Goal: Task Accomplishment & Management: Complete application form

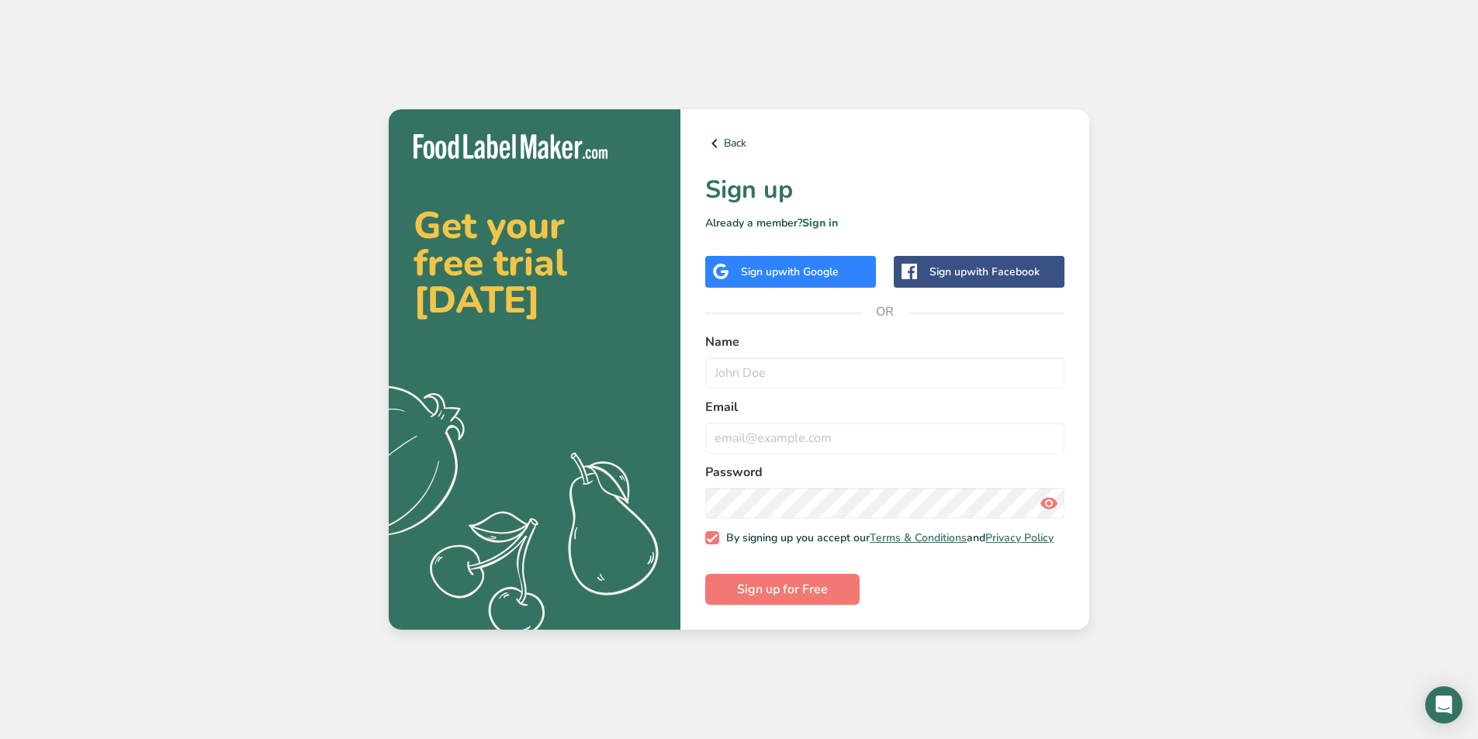
click at [815, 264] on span "with Google" at bounding box center [808, 271] width 60 height 15
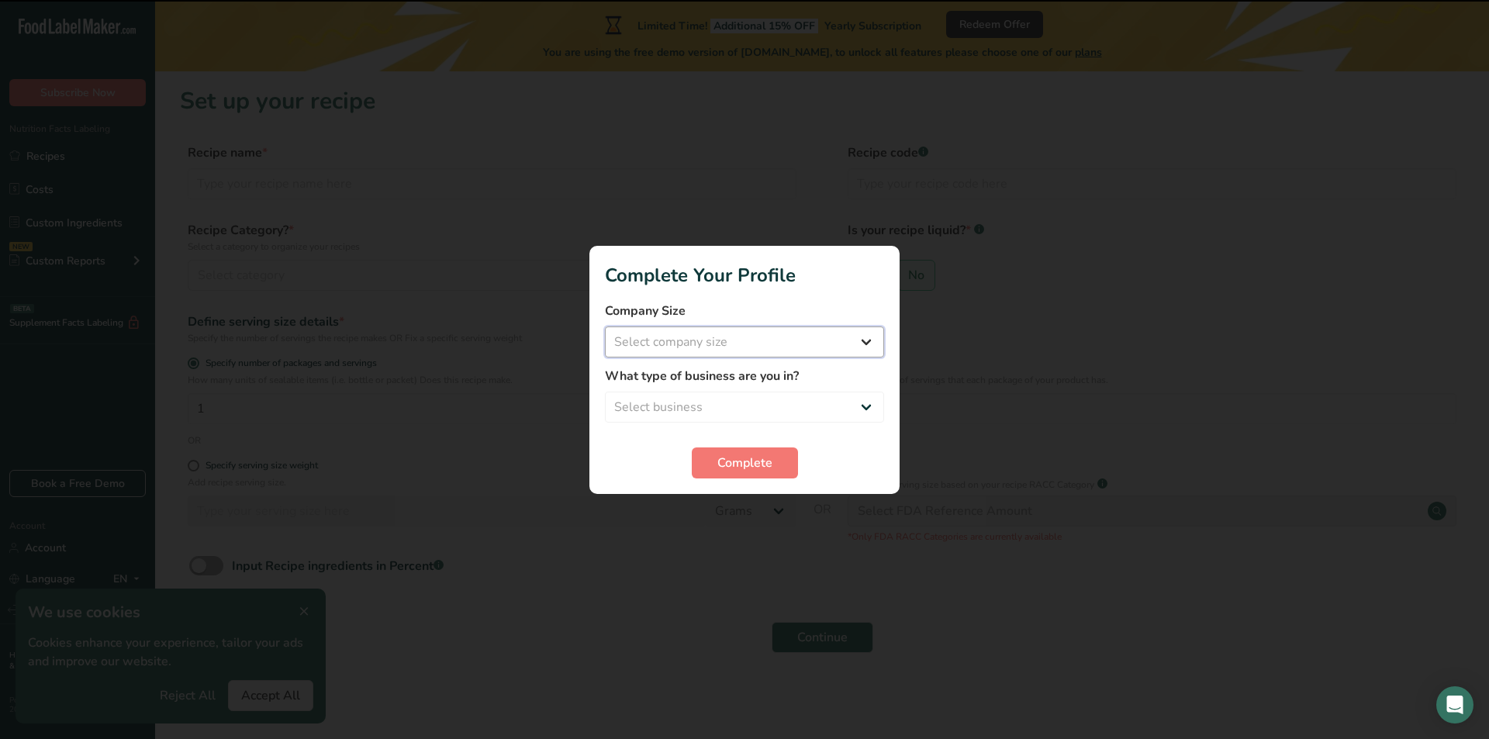
click at [835, 336] on select "Select company size Fewer than 10 Employees 10 to 50 Employees 51 to 500 Employ…" at bounding box center [744, 342] width 279 height 31
select select "1"
click at [605, 327] on select "Select company size Fewer than 10 Employees 10 to 50 Employees 51 to 500 Employ…" at bounding box center [744, 342] width 279 height 31
click at [780, 409] on select "Select business Packaged Food Manufacturer Restaurant & Cafe Bakery Meal Plans …" at bounding box center [744, 407] width 279 height 31
select select "1"
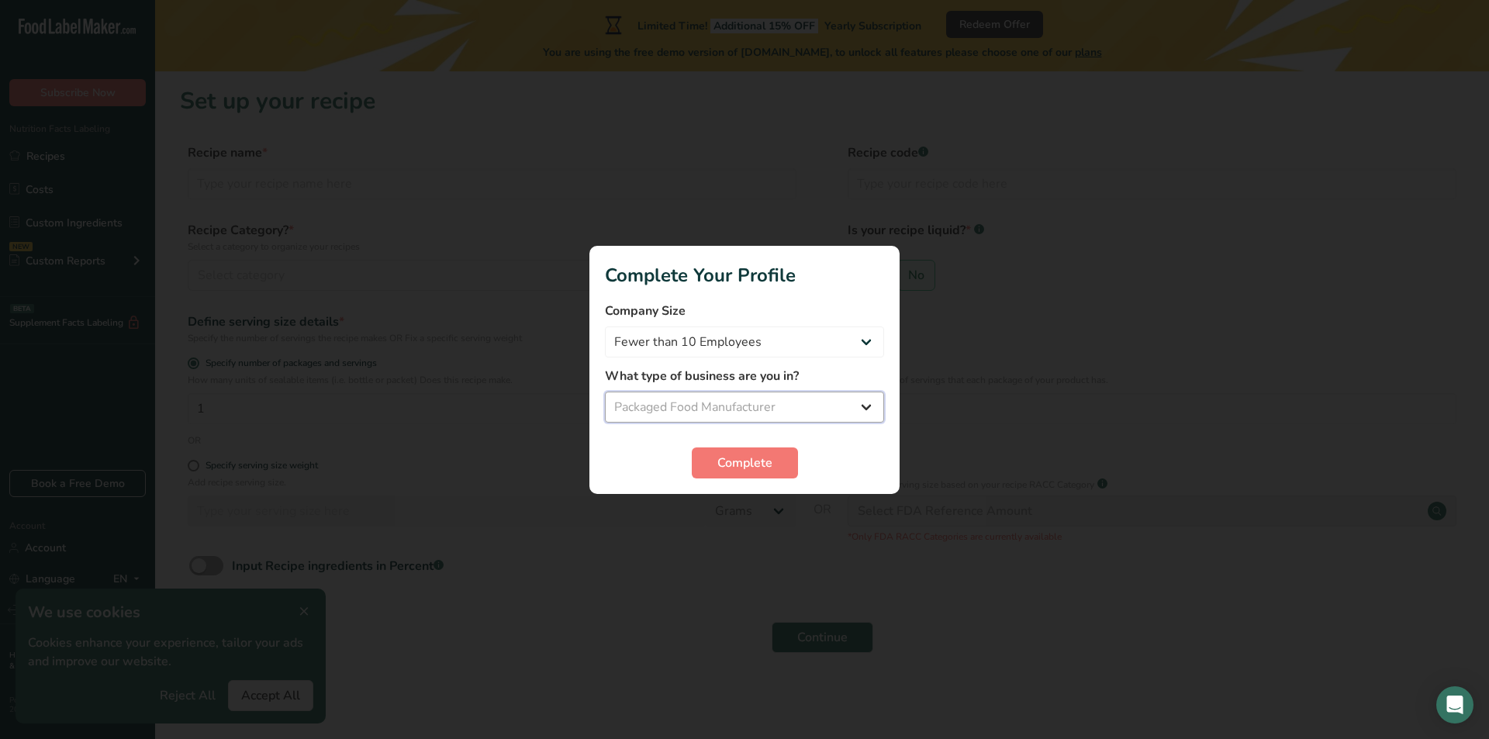
click at [605, 392] on select "Select business Packaged Food Manufacturer Restaurant & Cafe Bakery Meal Plans …" at bounding box center [744, 407] width 279 height 31
click at [758, 470] on span "Complete" at bounding box center [744, 463] width 55 height 19
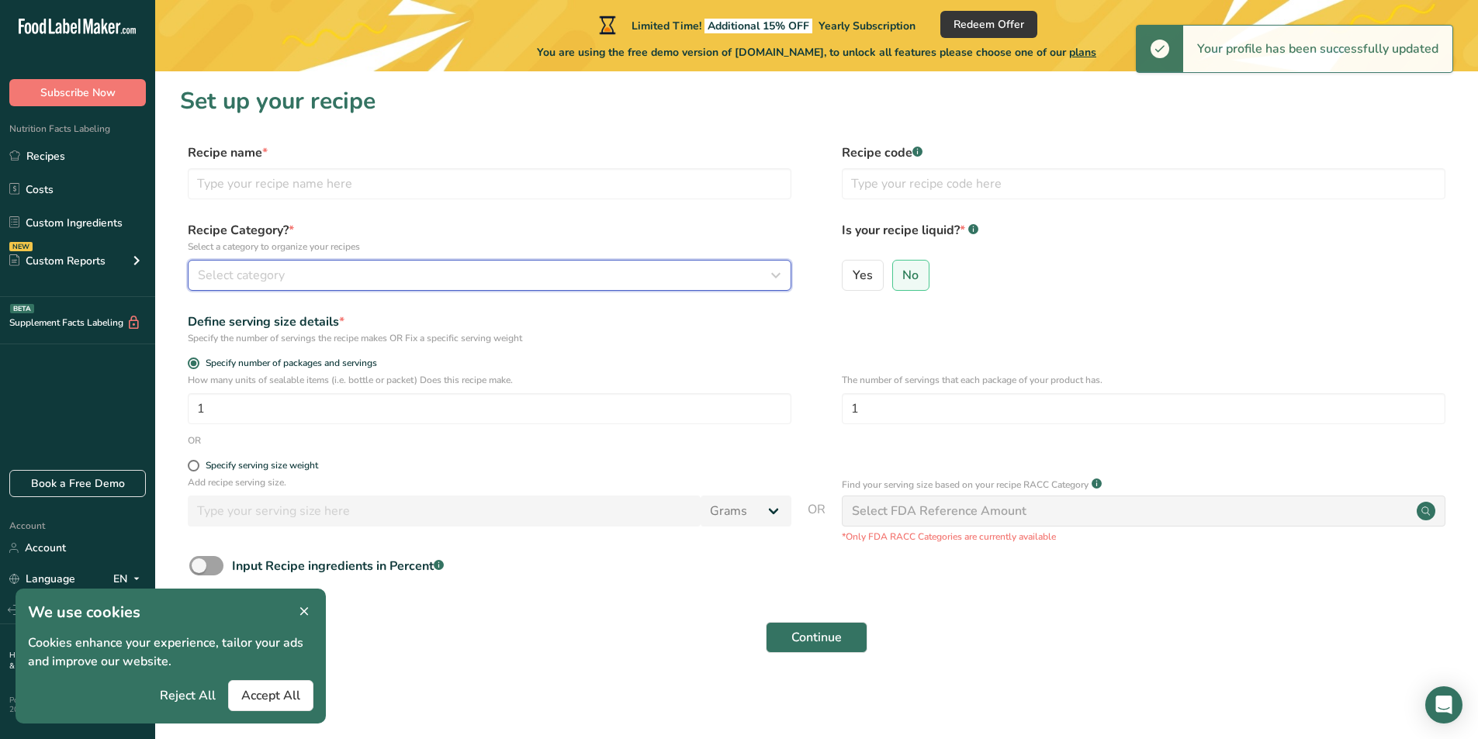
click at [394, 284] on div "Select category" at bounding box center [485, 275] width 574 height 19
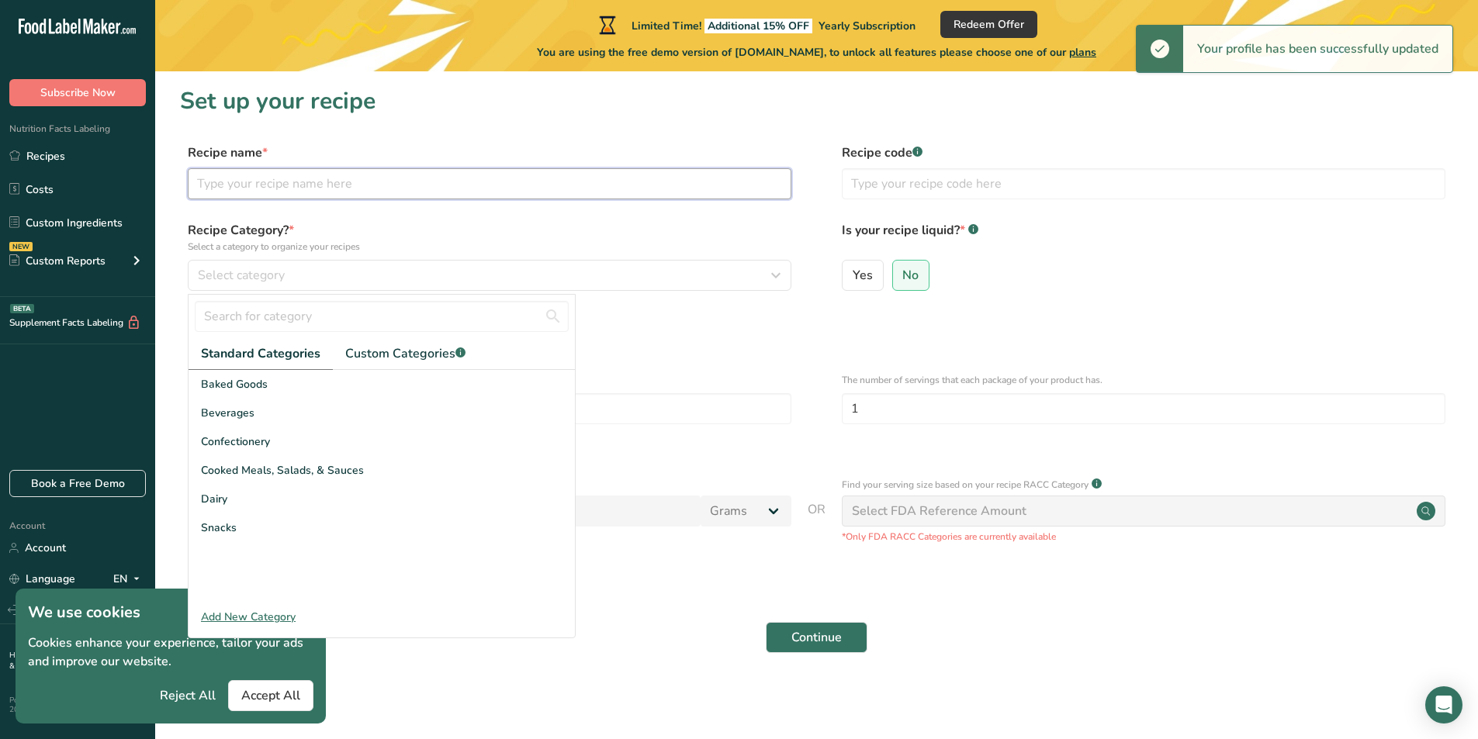
click at [375, 185] on input "text" at bounding box center [489, 183] width 603 height 31
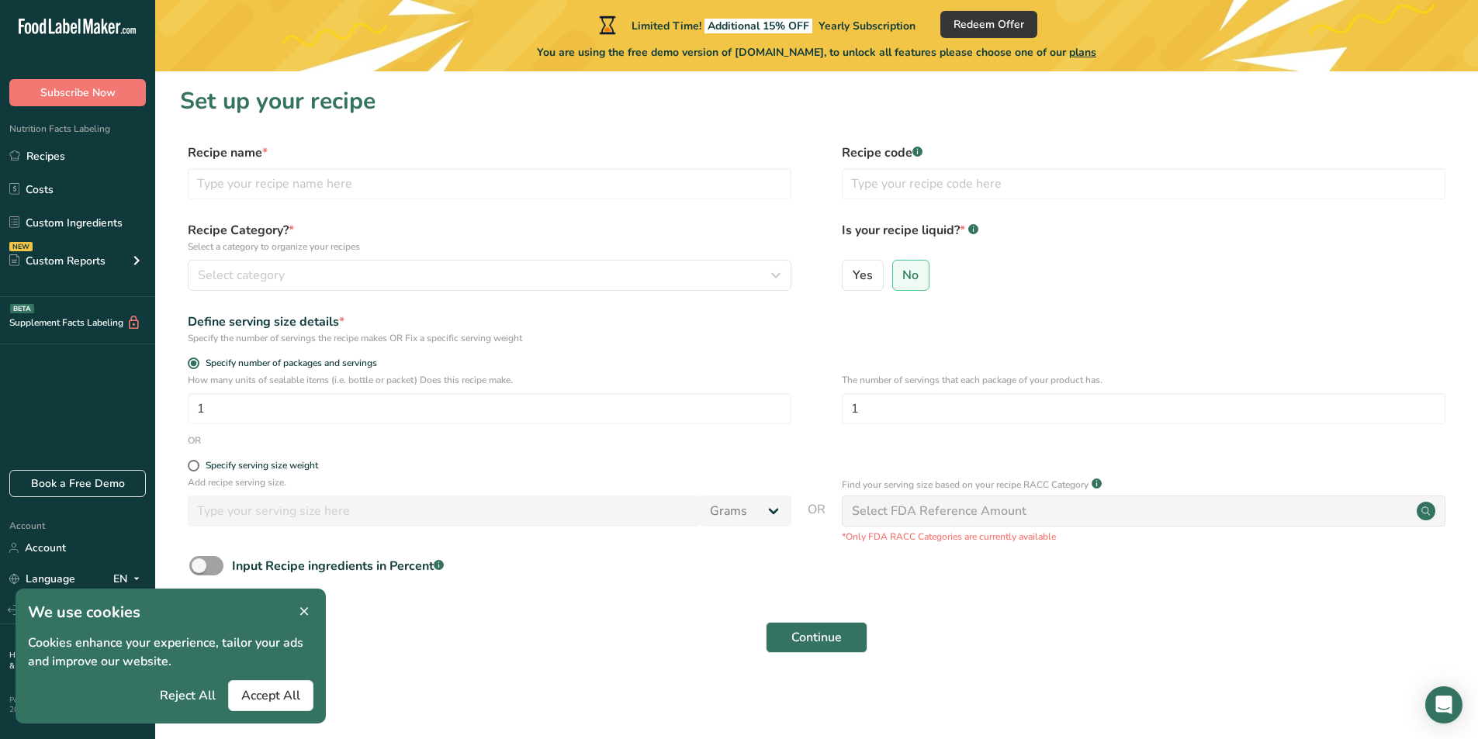
click at [412, 472] on div "Specify serving size weight" at bounding box center [489, 468] width 603 height 16
click at [306, 605] on icon at bounding box center [304, 612] width 14 height 22
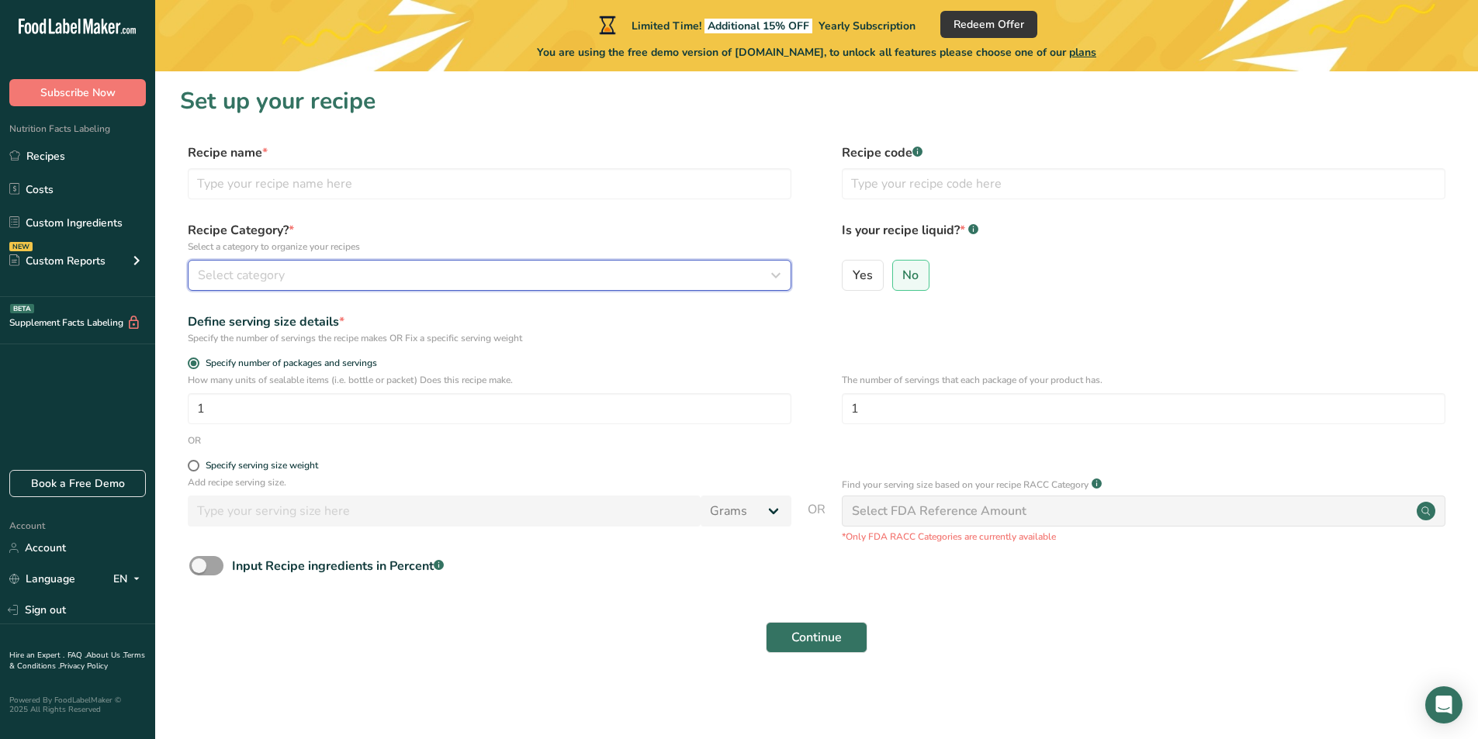
click at [326, 278] on div "Select category" at bounding box center [485, 275] width 574 height 19
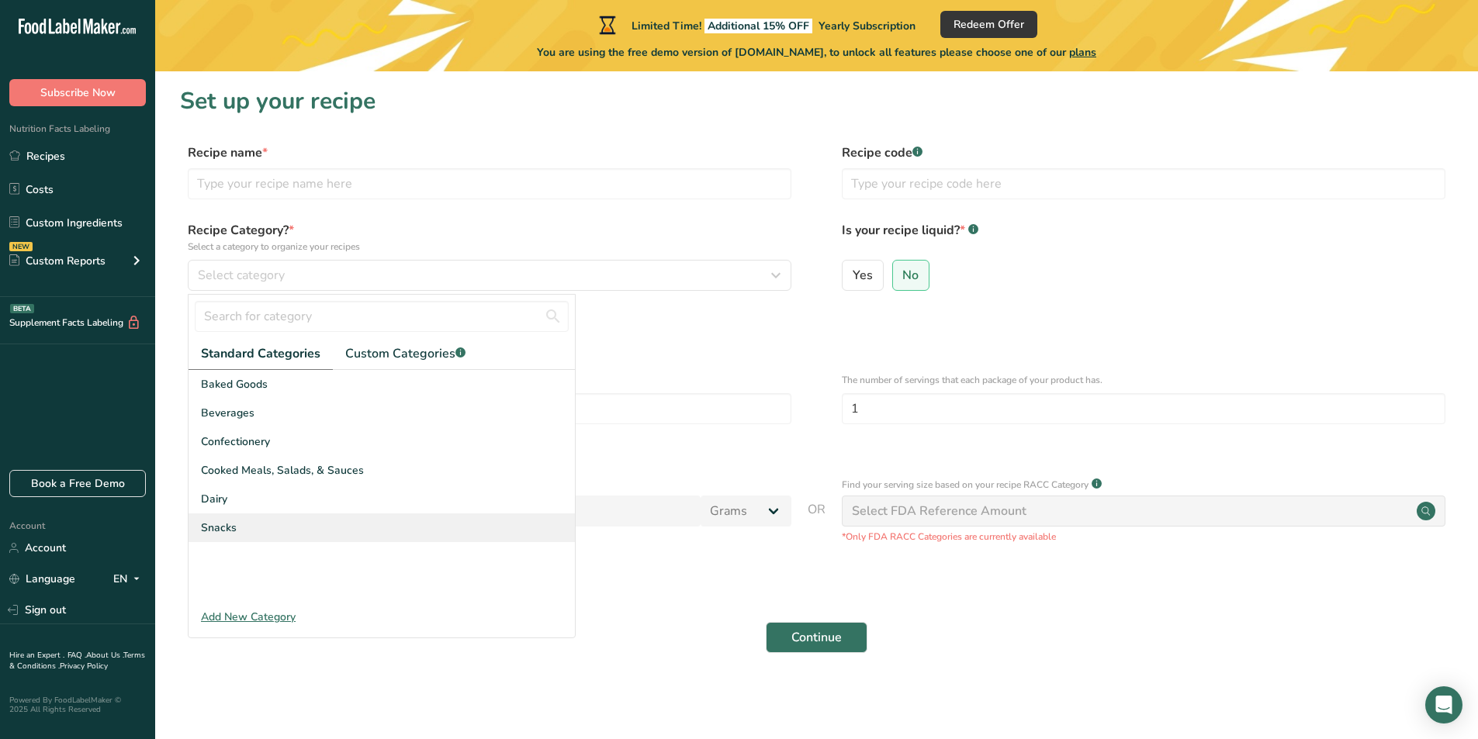
click at [264, 535] on div "Snacks" at bounding box center [381, 527] width 386 height 29
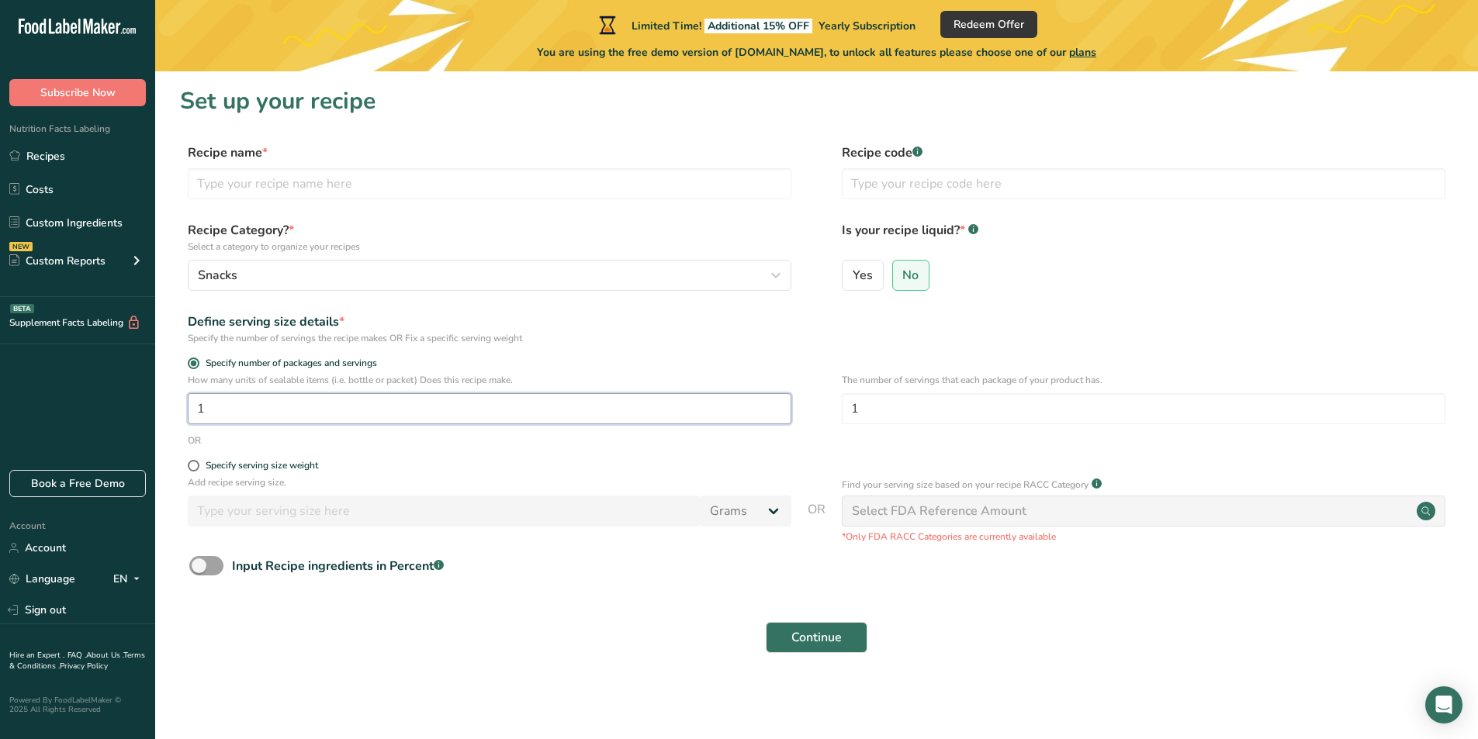
click at [316, 406] on input "1" at bounding box center [489, 408] width 603 height 31
click at [284, 412] on input "1" at bounding box center [489, 408] width 603 height 31
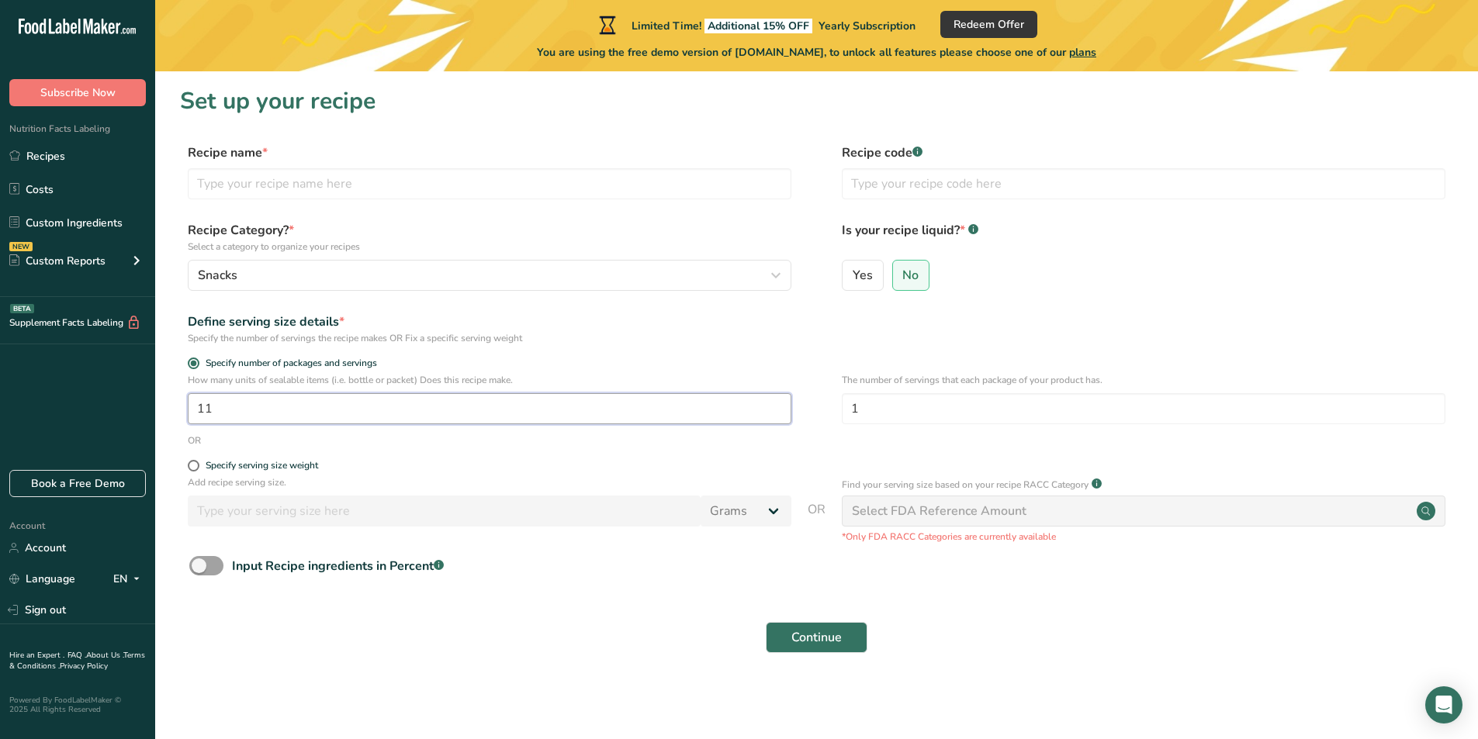
click at [300, 418] on input "11" at bounding box center [489, 408] width 603 height 31
click at [304, 412] on input "11" at bounding box center [489, 408] width 603 height 31
type input "1"
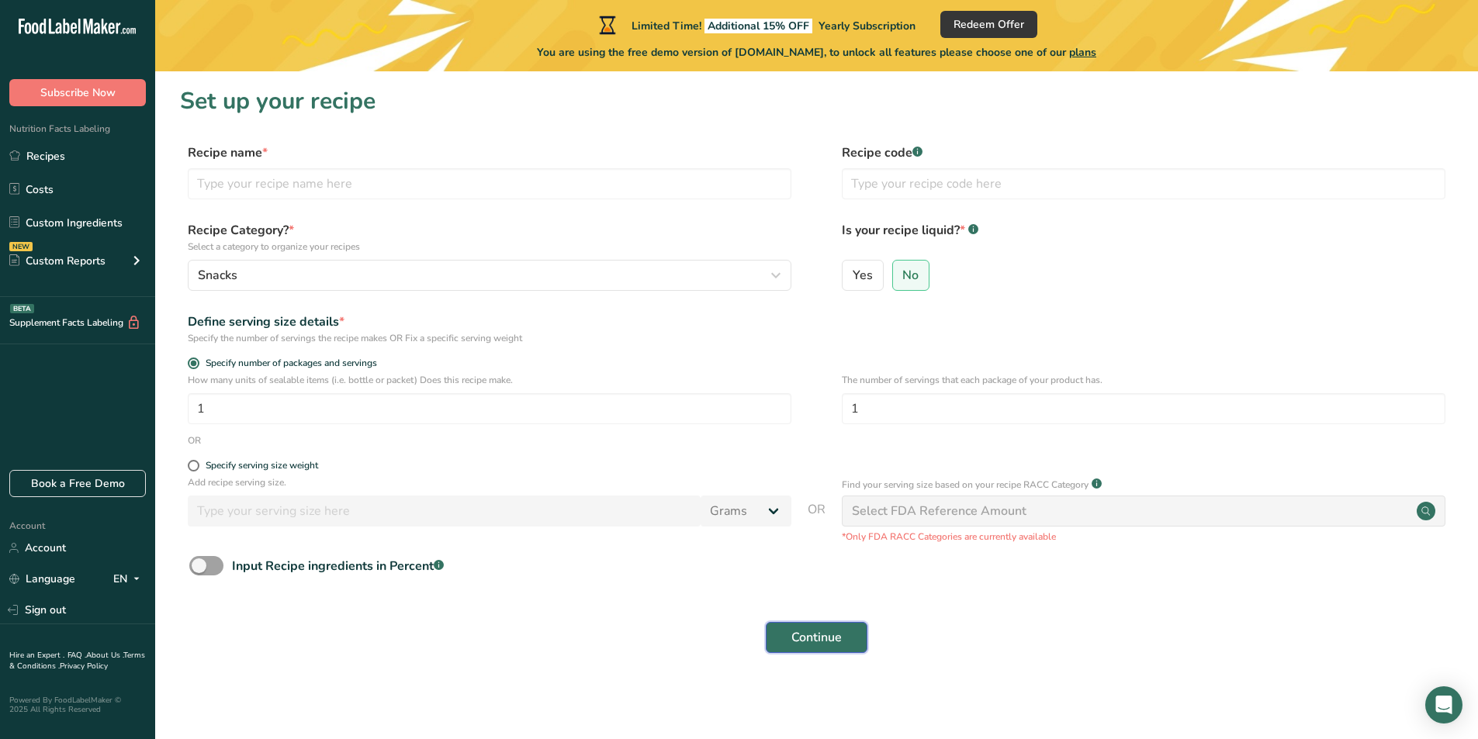
click at [810, 648] on button "Continue" at bounding box center [817, 637] width 102 height 31
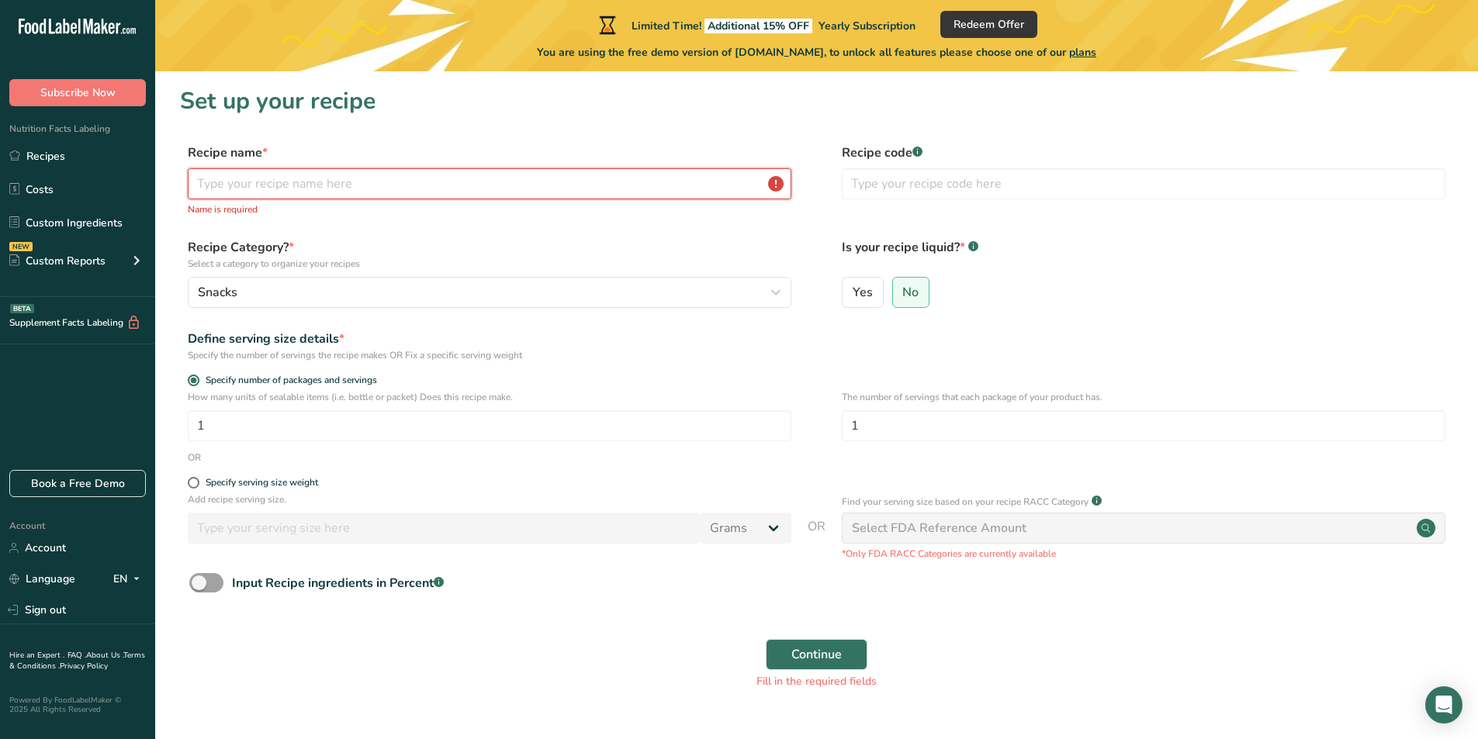
click at [410, 180] on input "text" at bounding box center [489, 183] width 603 height 31
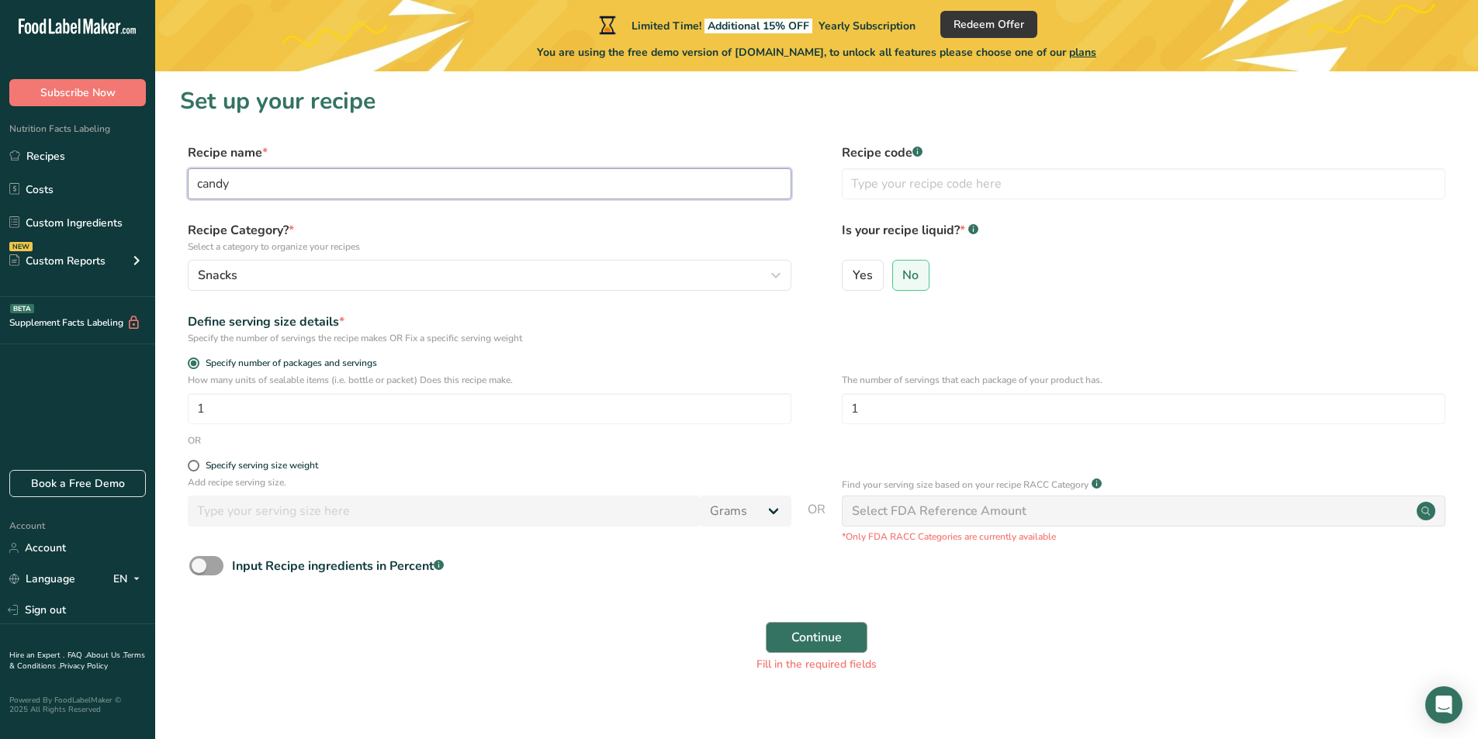
type input "candy"
click at [788, 627] on button "Continue" at bounding box center [817, 637] width 102 height 31
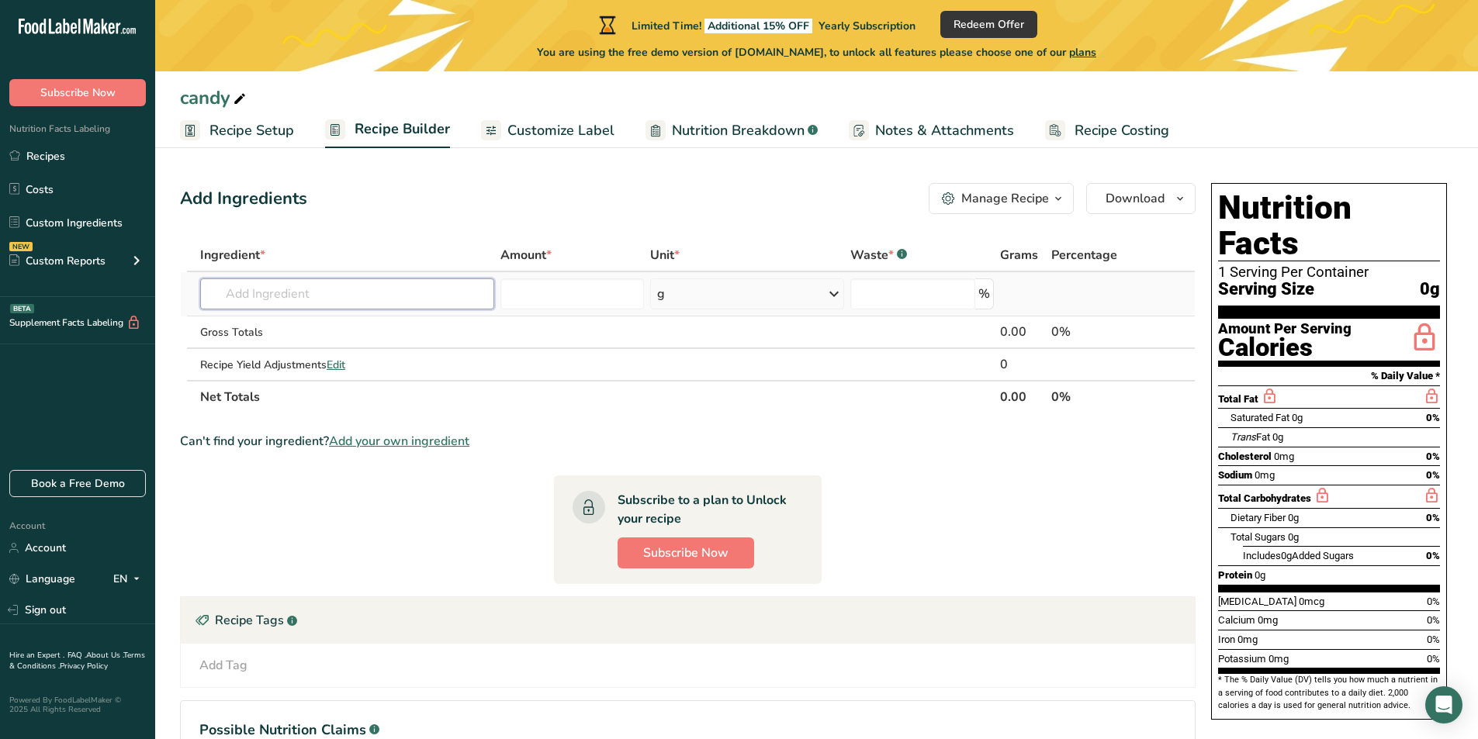
click at [269, 291] on input "text" at bounding box center [347, 293] width 294 height 31
click at [291, 299] on input "hej" at bounding box center [347, 293] width 294 height 31
type input "hej"
